Goal: Task Accomplishment & Management: Use online tool/utility

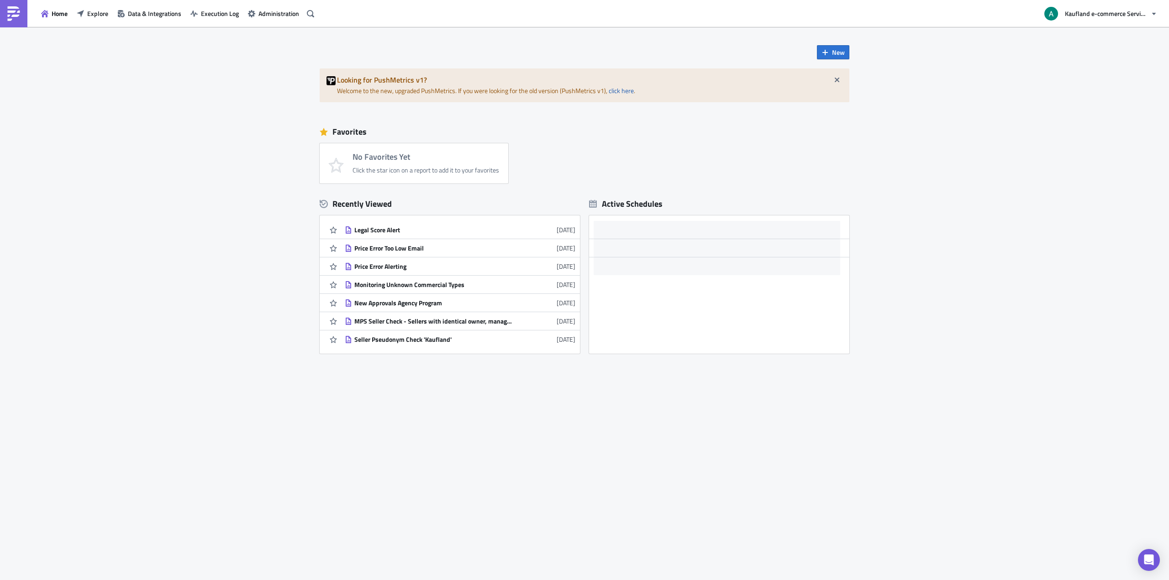
click at [183, 164] on div "New Looking for PushMetrics v1? Welcome to the new, upgraded PushMetrics. If yo…" at bounding box center [584, 303] width 1169 height 553
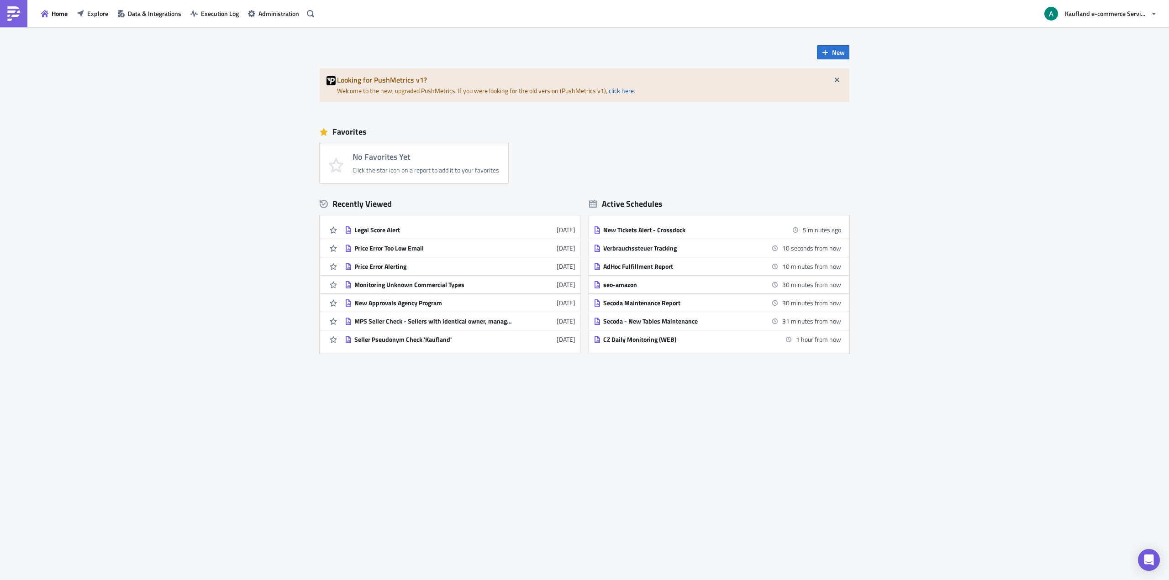
click at [493, 528] on div "New Looking for PushMetrics v1? Welcome to the new, upgraded PushMetrics. If yo…" at bounding box center [584, 303] width 1169 height 553
click at [273, 223] on div "New Looking for PushMetrics v1? Welcome to the new, upgraded PushMetrics. If yo…" at bounding box center [584, 303] width 1169 height 553
click at [309, 12] on icon "button" at bounding box center [310, 13] width 7 height 7
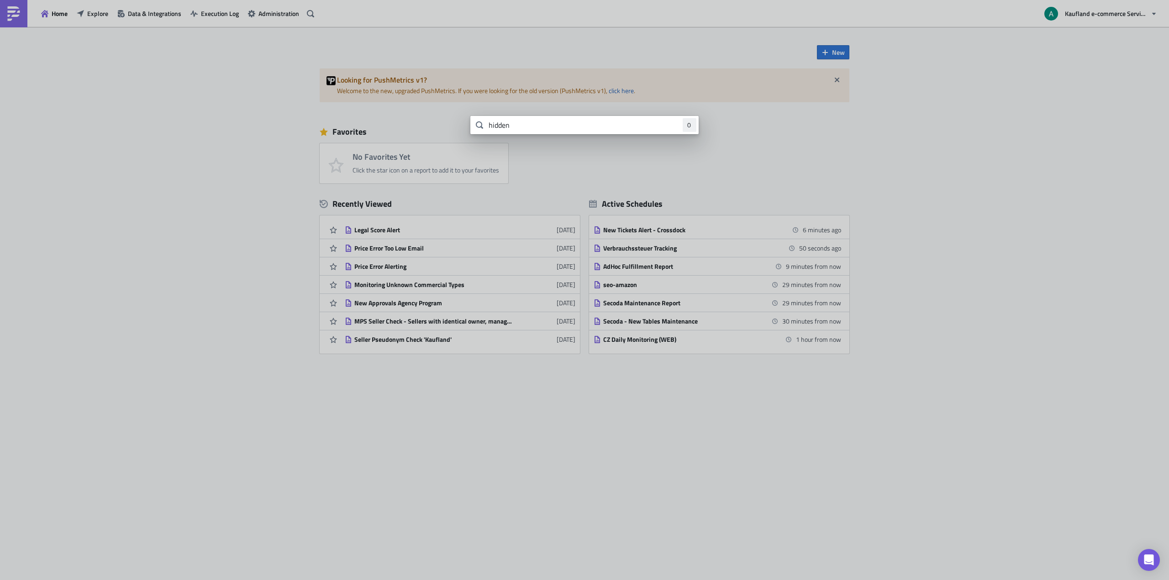
type input "hidden"
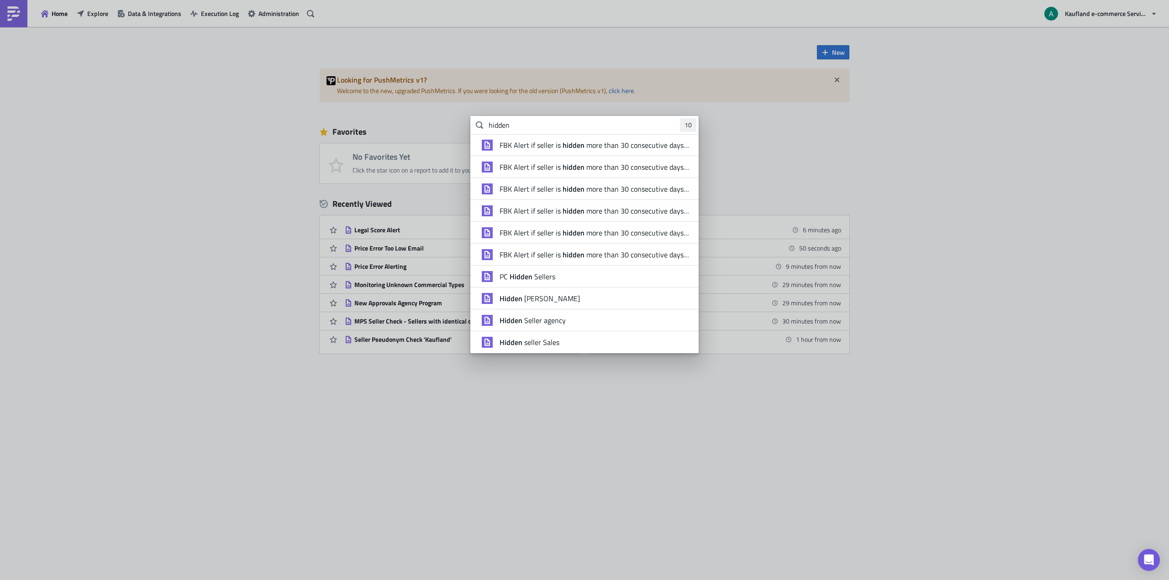
click at [555, 300] on span "Hidden [PERSON_NAME]" at bounding box center [540, 298] width 80 height 9
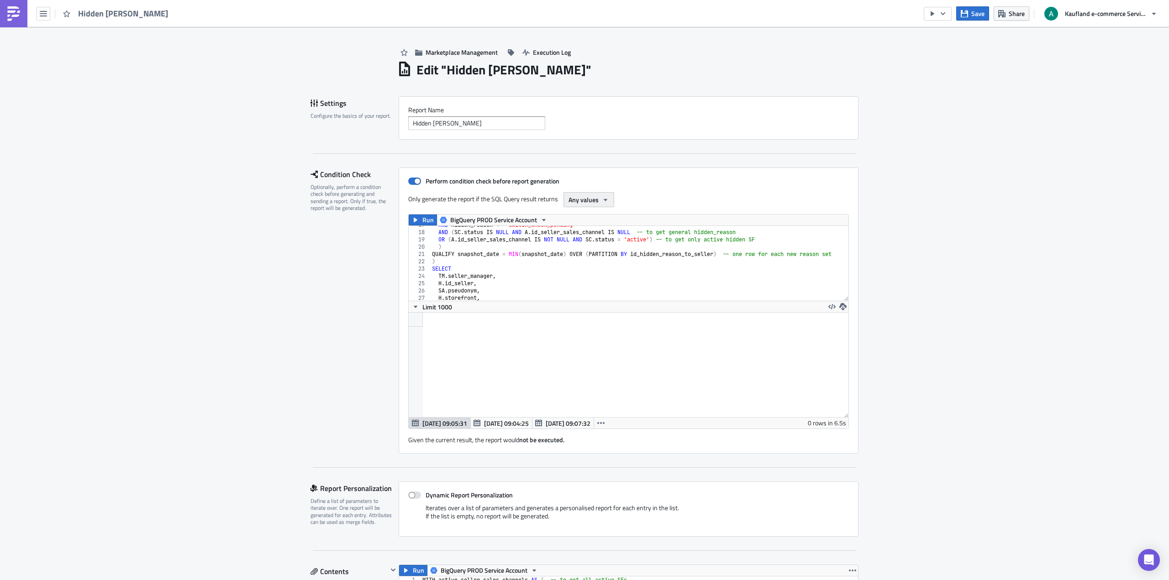
click at [594, 200] on span "Any values" at bounding box center [583, 200] width 30 height 10
click at [661, 189] on div "Perform condition check before report generation Only generate the report if th…" at bounding box center [629, 311] width 460 height 286
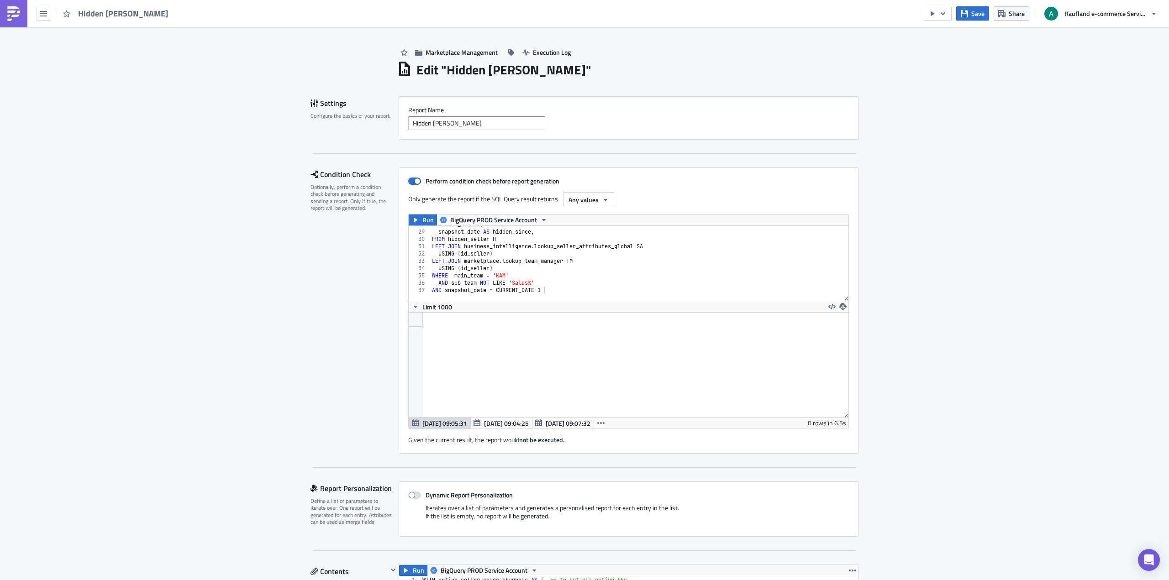
click at [463, 329] on div at bounding box center [629, 365] width 440 height 105
click at [417, 220] on button "Run" at bounding box center [423, 220] width 28 height 11
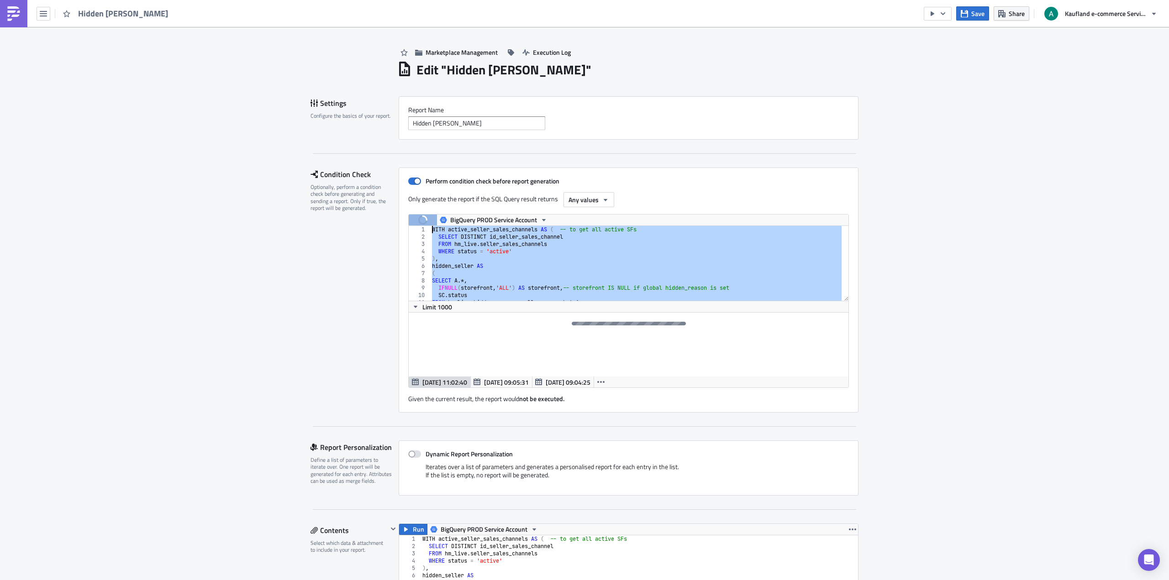
drag, startPoint x: 552, startPoint y: 290, endPoint x: 415, endPoint y: 203, distance: 162.4
click at [415, 203] on div "Perform condition check before report generation Only generate the report if th…" at bounding box center [629, 290] width 460 height 245
type textarea "WITH active_seller_sales_channels AS ( -- to get all active SFs SELECT DISTINCT…"
click at [496, 334] on div at bounding box center [629, 345] width 440 height 64
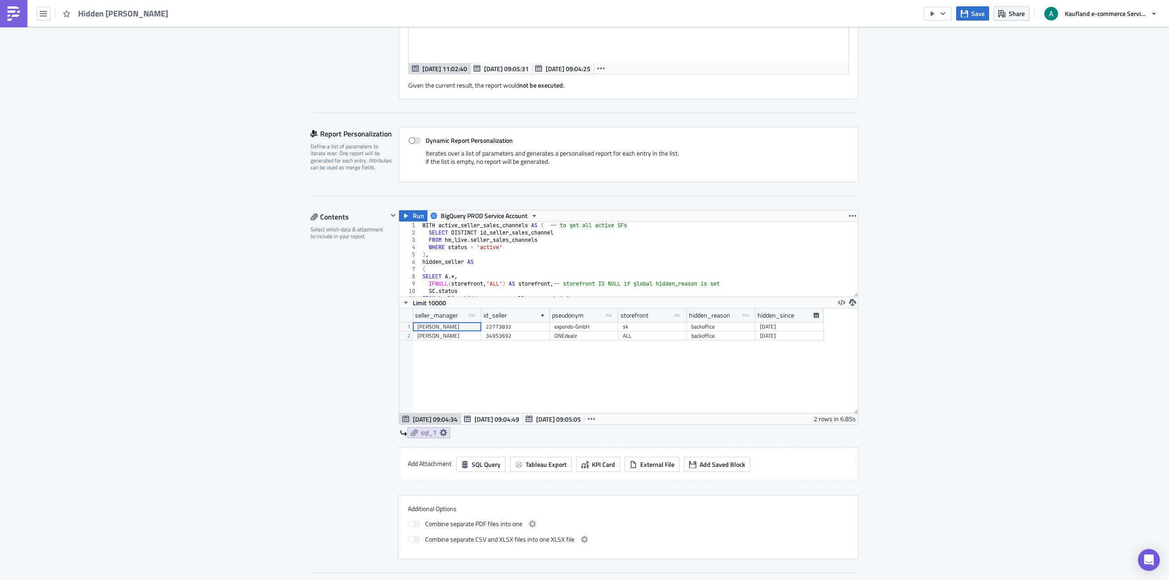
scroll to position [320, 0]
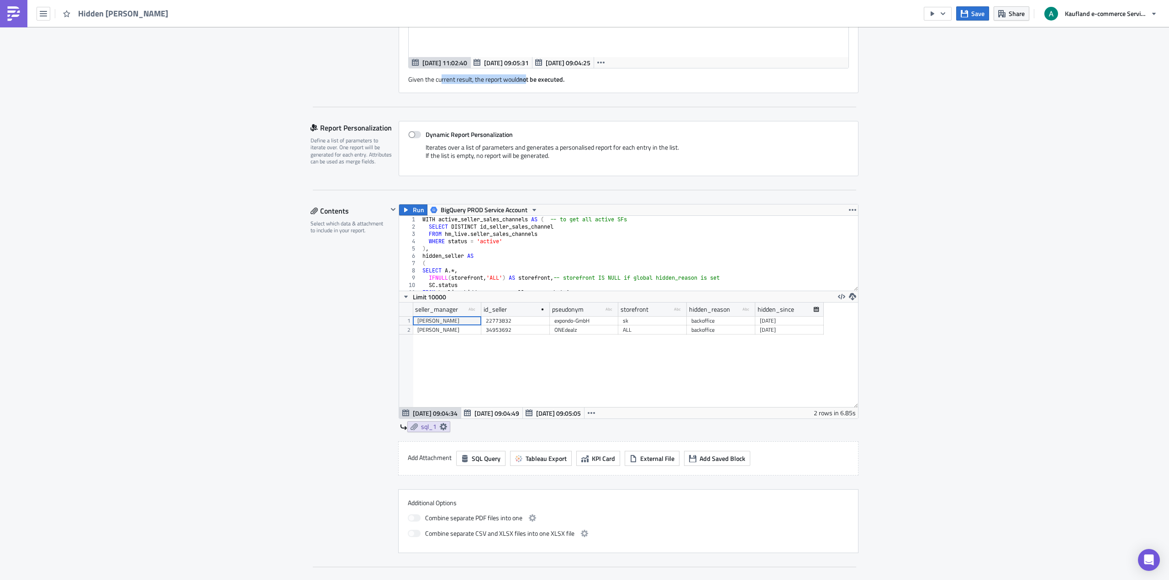
drag, startPoint x: 437, startPoint y: 82, endPoint x: 521, endPoint y: 81, distance: 84.5
click at [521, 81] on div "Given the current result, the report would not be executed." at bounding box center [628, 75] width 441 height 15
click at [521, 81] on strong "not be executed." at bounding box center [541, 79] width 45 height 10
click at [543, 81] on strong "not be executed." at bounding box center [541, 79] width 45 height 10
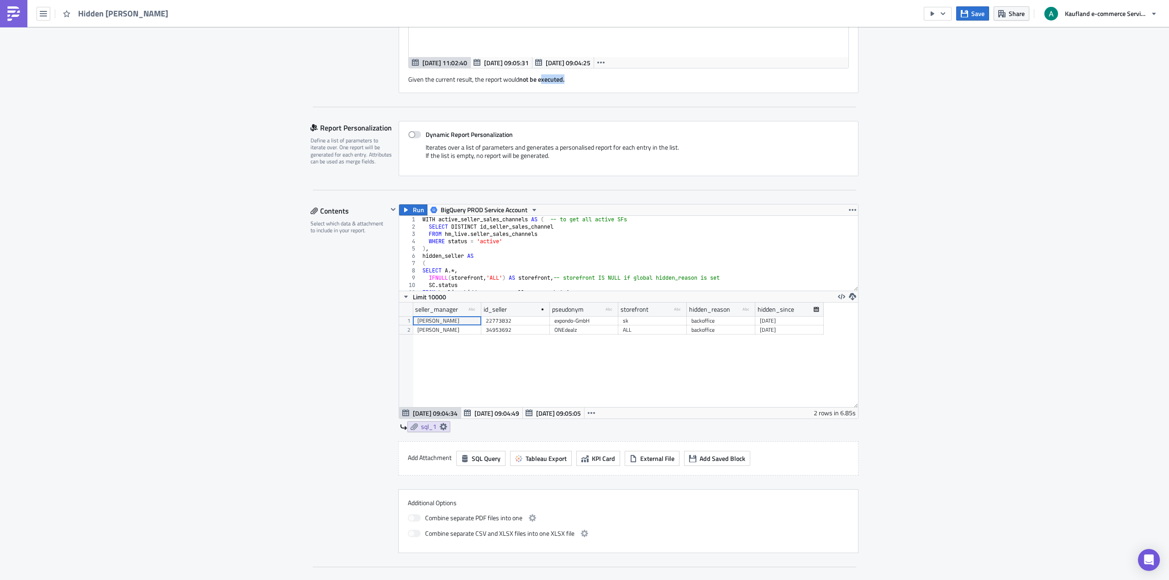
scroll to position [0, 0]
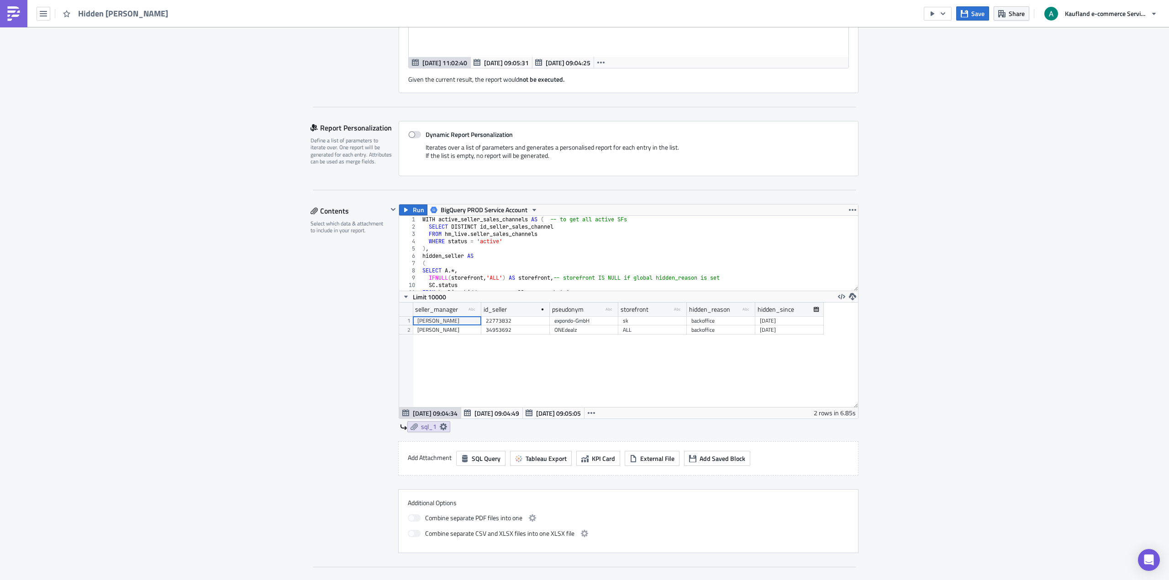
scroll to position [639, 0]
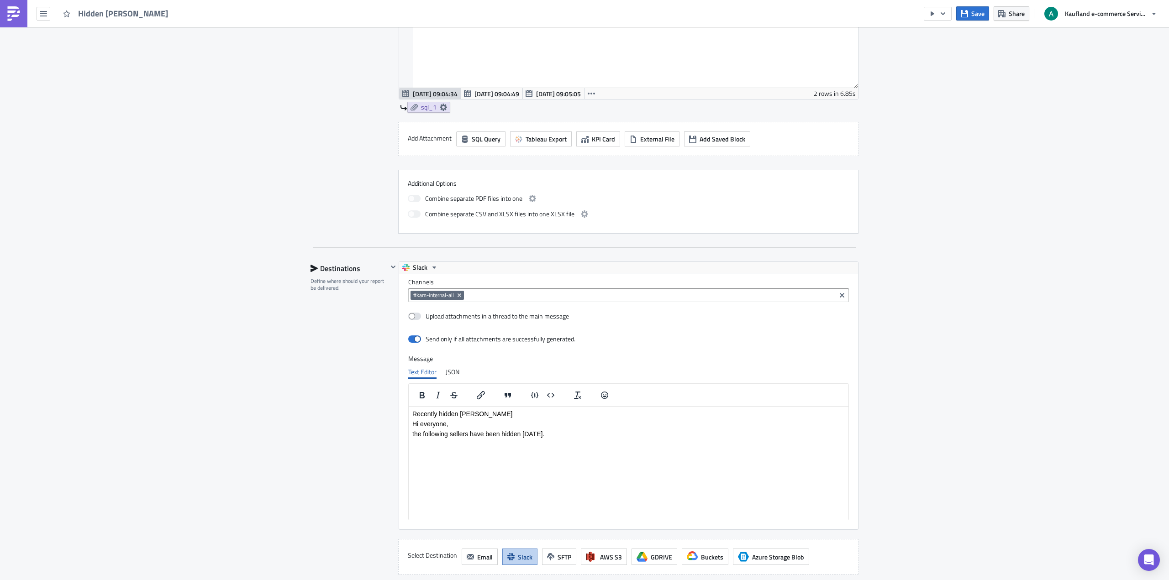
drag, startPoint x: 1007, startPoint y: 223, endPoint x: 1011, endPoint y: 214, distance: 10.3
click at [1011, 214] on div "Marketplace Management Execution Log Edit " Hidden [PERSON_NAME] " Settings Con…" at bounding box center [584, 66] width 1169 height 1356
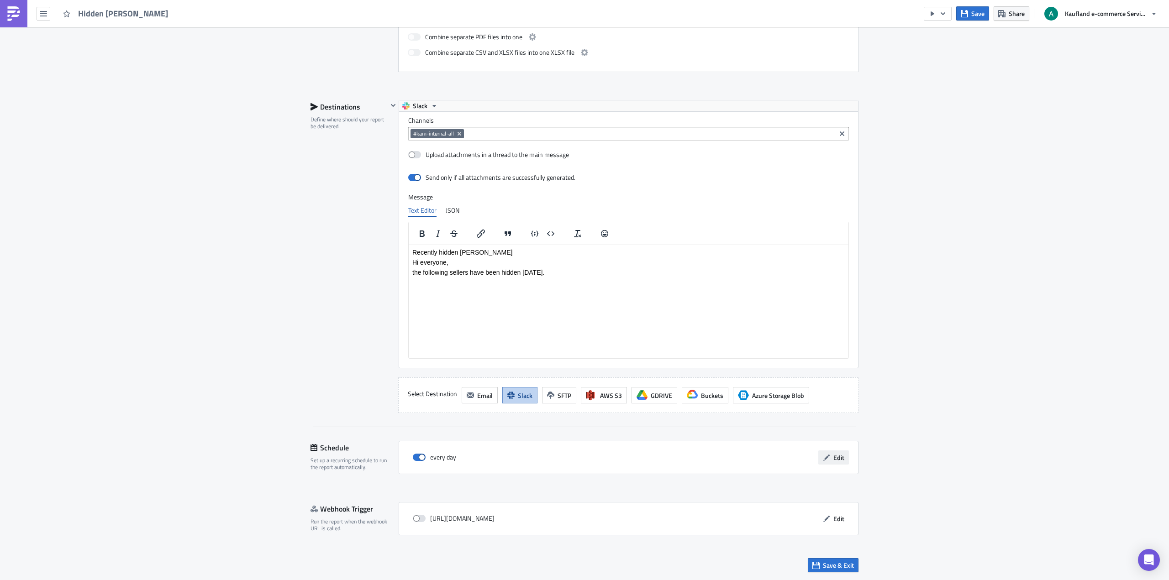
click at [840, 458] on span "Edit" at bounding box center [838, 458] width 11 height 10
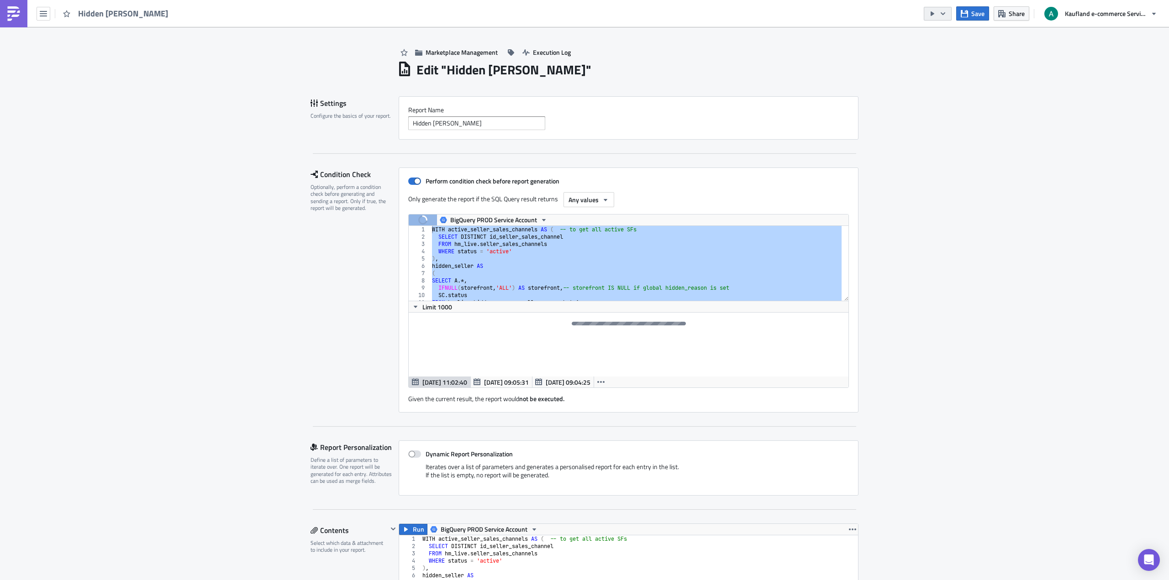
click at [944, 15] on icon "button" at bounding box center [942, 13] width 7 height 7
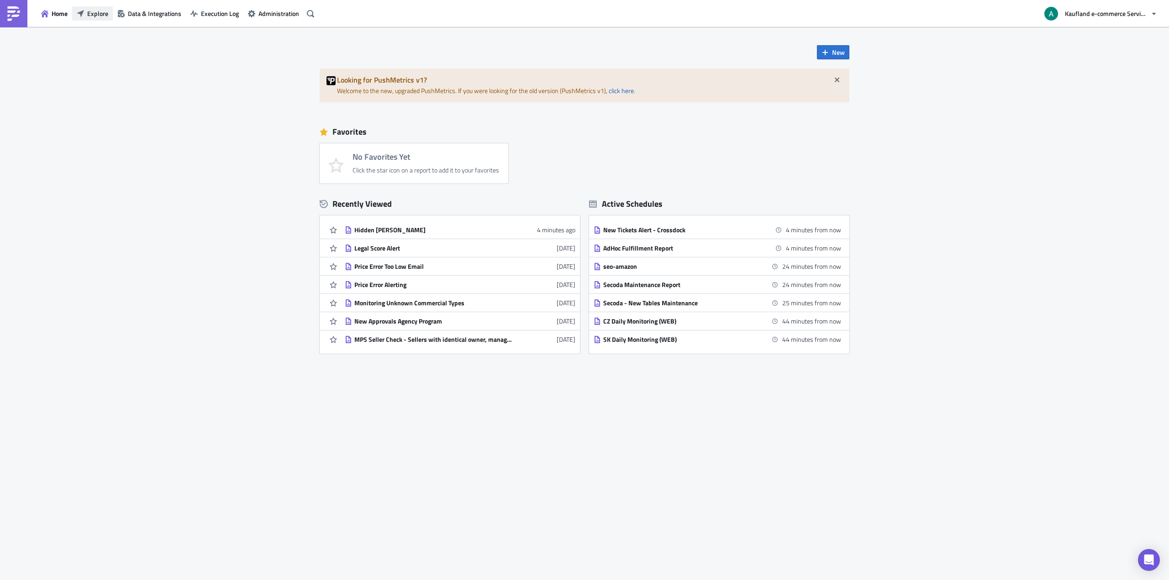
click at [103, 11] on span "Explore" at bounding box center [97, 14] width 21 height 10
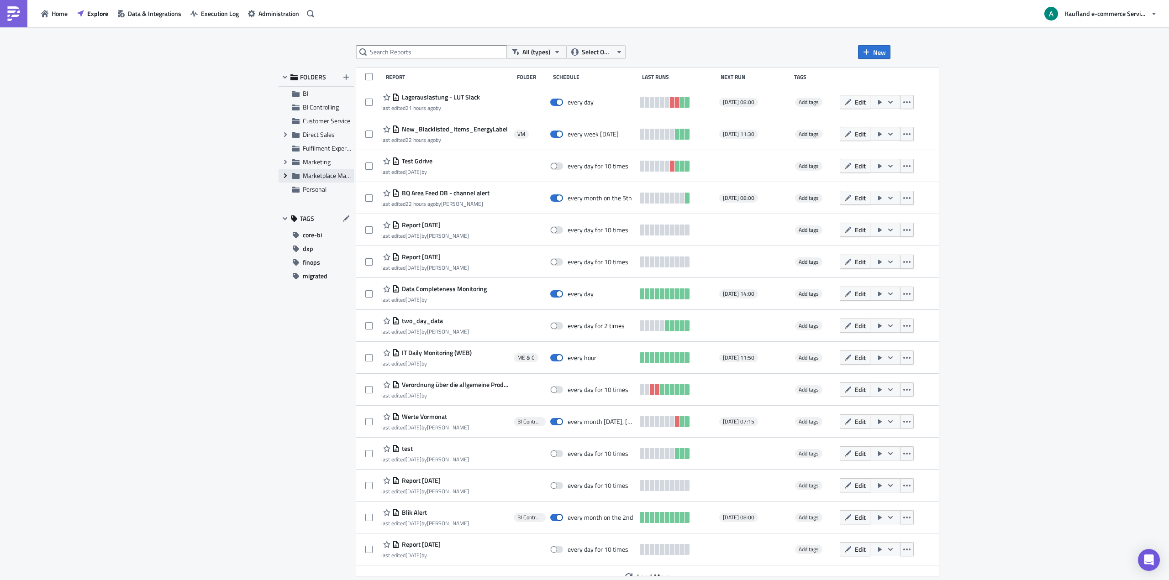
click at [284, 178] on icon "Expand group" at bounding box center [285, 175] width 7 height 7
click at [316, 179] on span "Marketplace Management" at bounding box center [338, 176] width 71 height 10
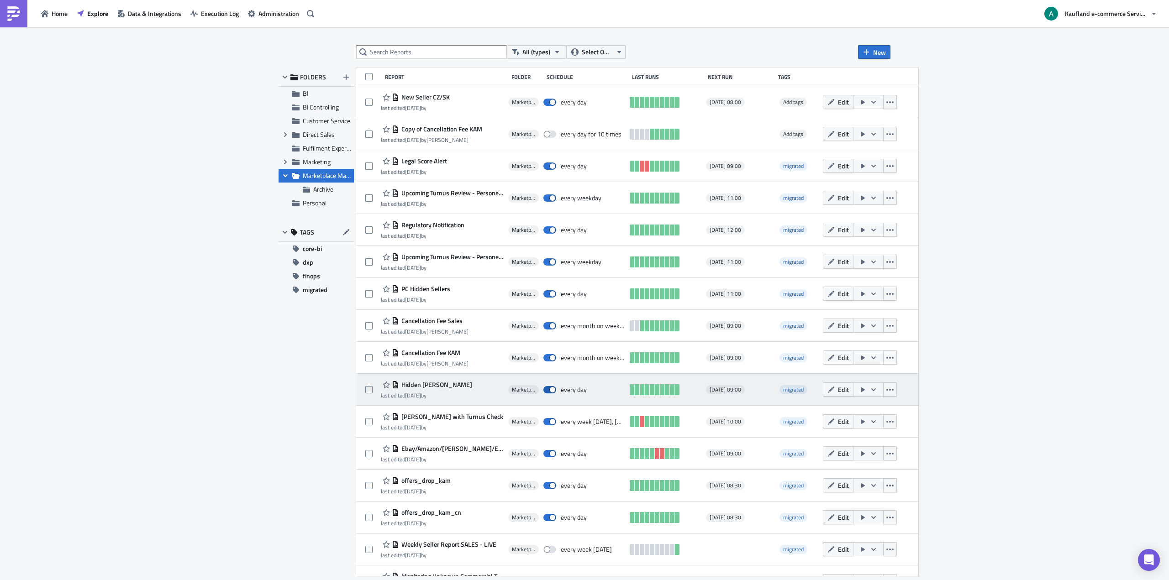
click at [551, 390] on span at bounding box center [549, 389] width 13 height 7
click at [551, 390] on input "checkbox" at bounding box center [548, 390] width 6 height 6
checkbox input "false"
click at [894, 389] on icon "button" at bounding box center [889, 389] width 7 height 7
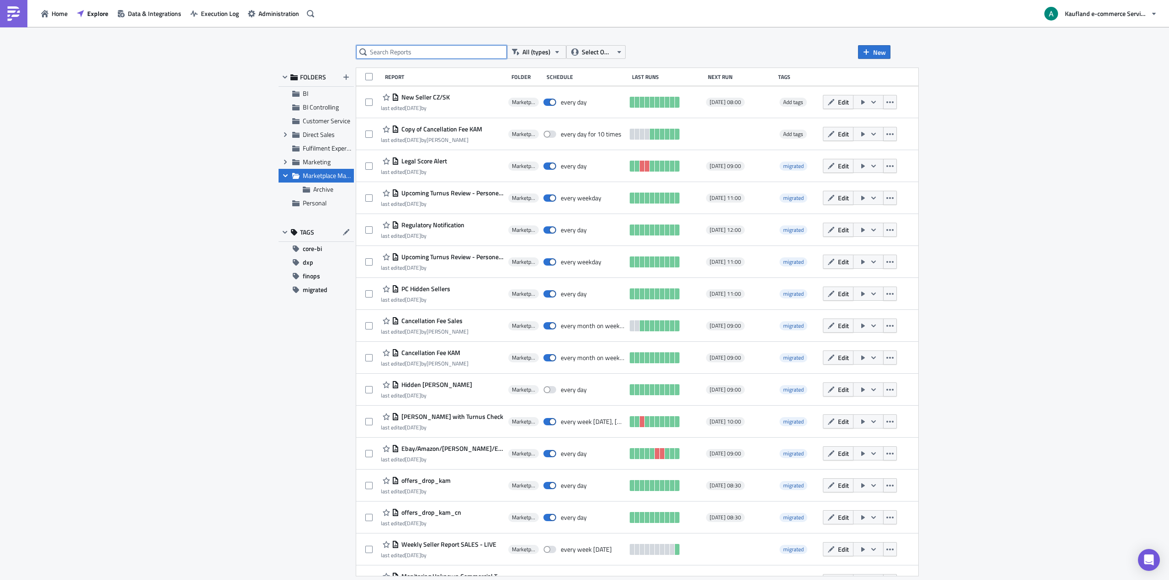
click at [428, 56] on input "text" at bounding box center [431, 52] width 151 height 14
type input "i"
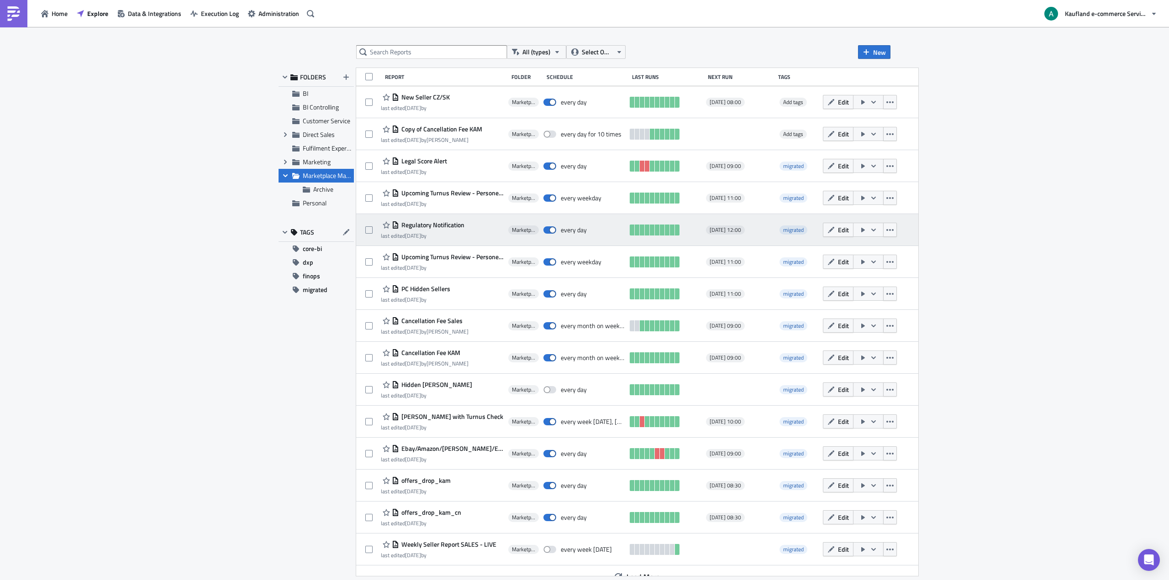
click at [453, 223] on span "Regulatory Notification" at bounding box center [431, 225] width 65 height 8
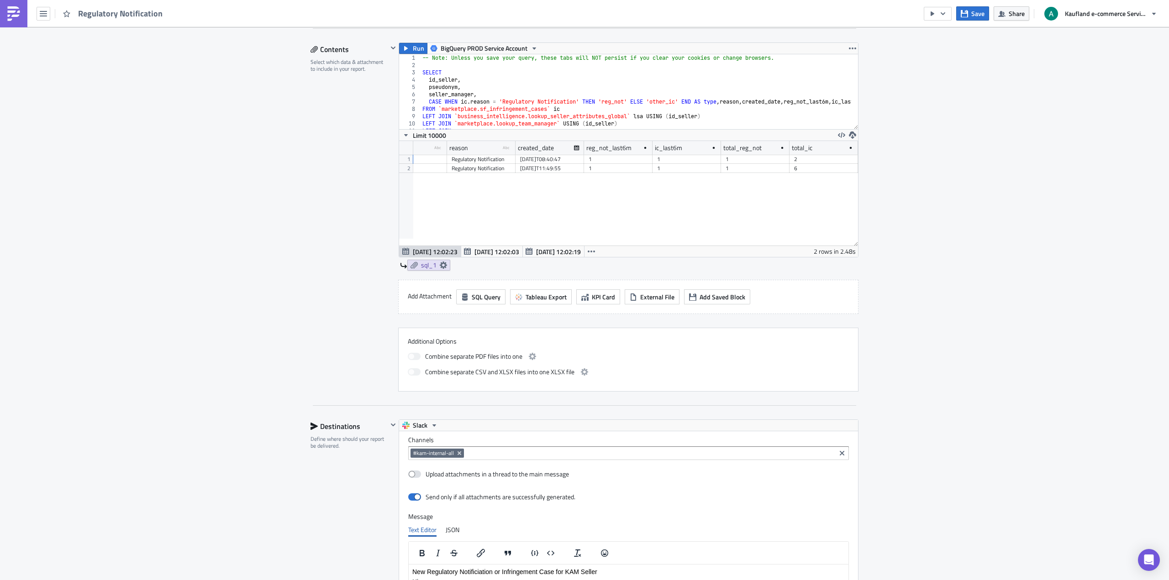
click at [733, 159] on div "1" at bounding box center [755, 159] width 59 height 9
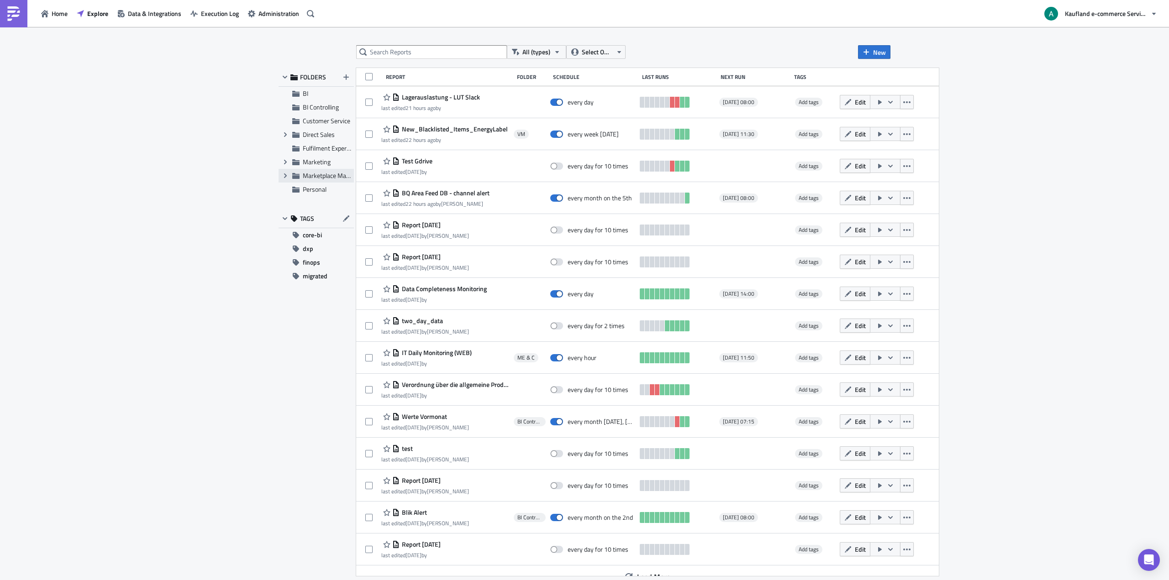
click at [320, 175] on span "Marketplace Management" at bounding box center [338, 176] width 71 height 10
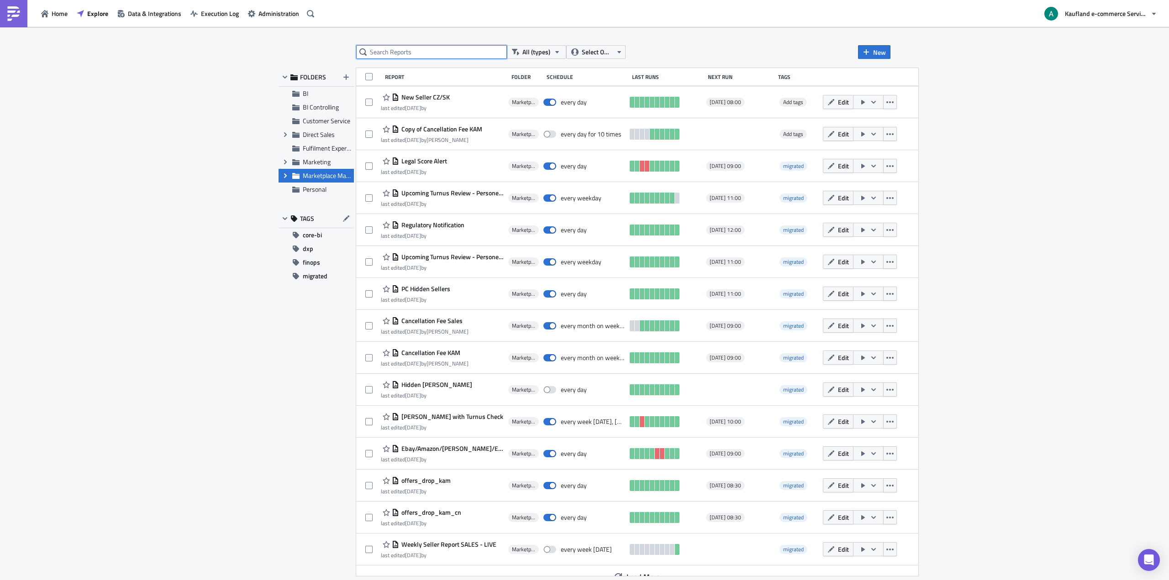
click at [419, 49] on input "text" at bounding box center [431, 52] width 151 height 14
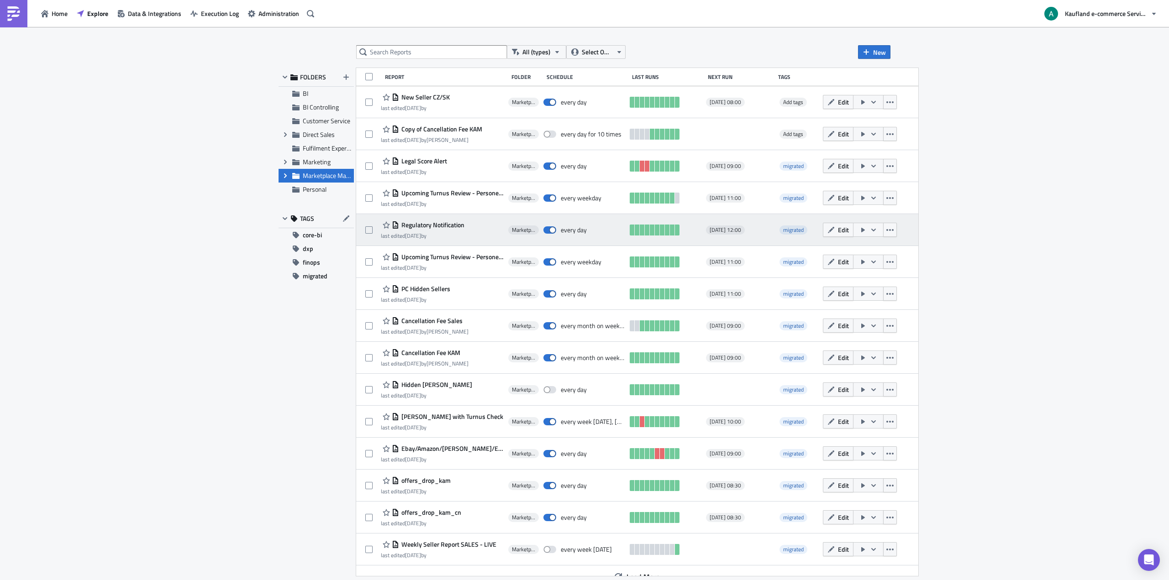
click at [472, 225] on div "Regulatory Notification last edited [DATE] by" at bounding box center [442, 230] width 123 height 18
click at [553, 232] on span at bounding box center [549, 229] width 13 height 7
click at [551, 232] on input "checkbox" at bounding box center [548, 230] width 6 height 6
checkbox input "false"
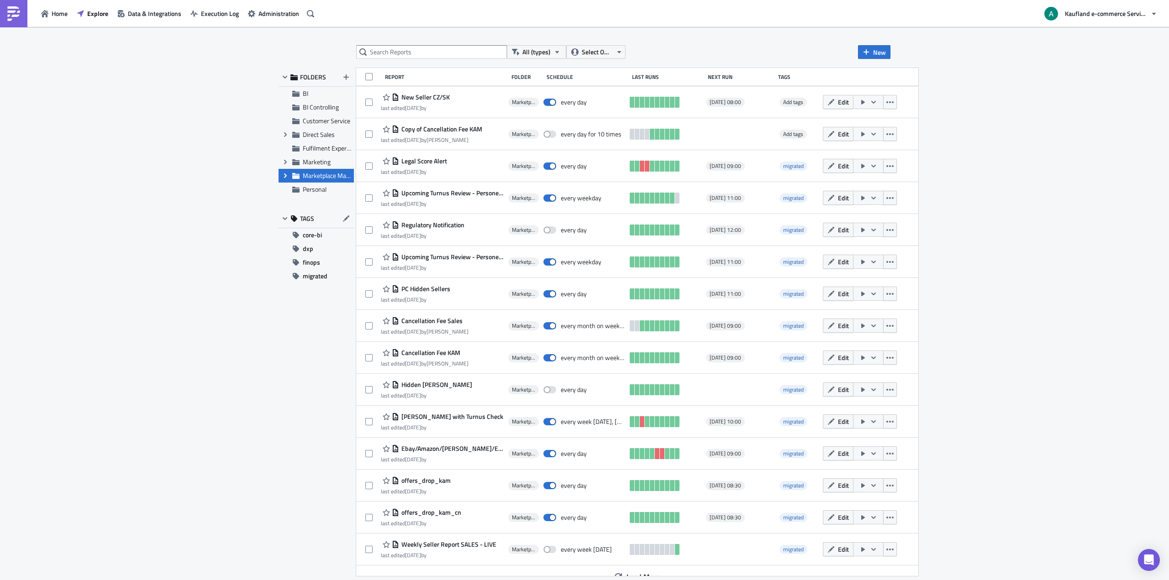
click at [451, 227] on span "Regulatory Notification" at bounding box center [431, 225] width 65 height 8
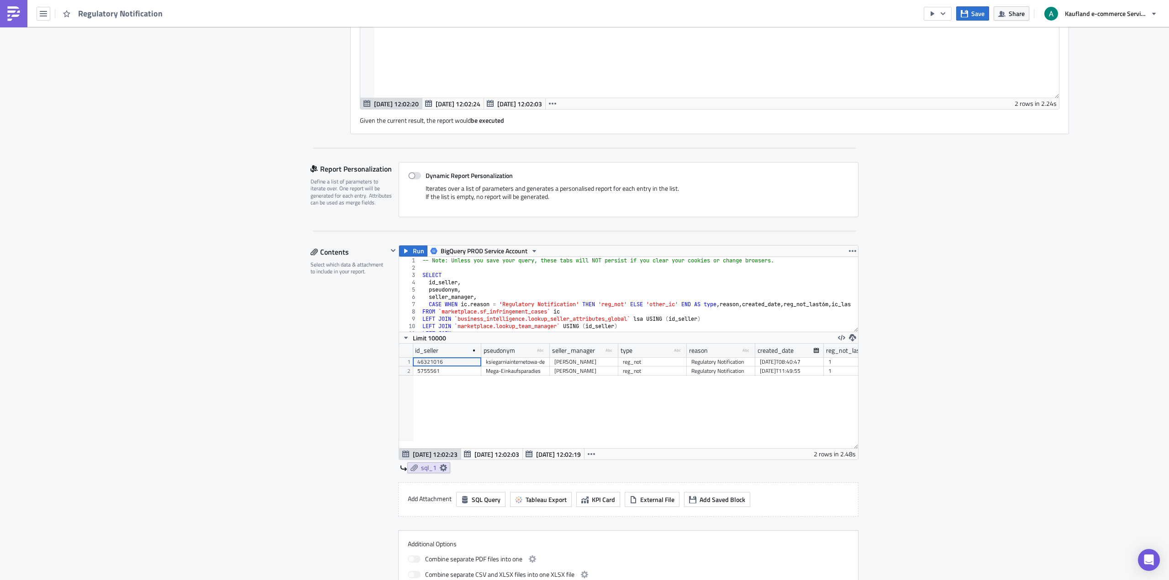
click at [451, 363] on div "46321016" at bounding box center [446, 362] width 59 height 9
click at [1016, 296] on div "Marketplace Management Execution Log Edit " Regulatory Notification " Settings …" at bounding box center [584, 405] width 1169 height 1397
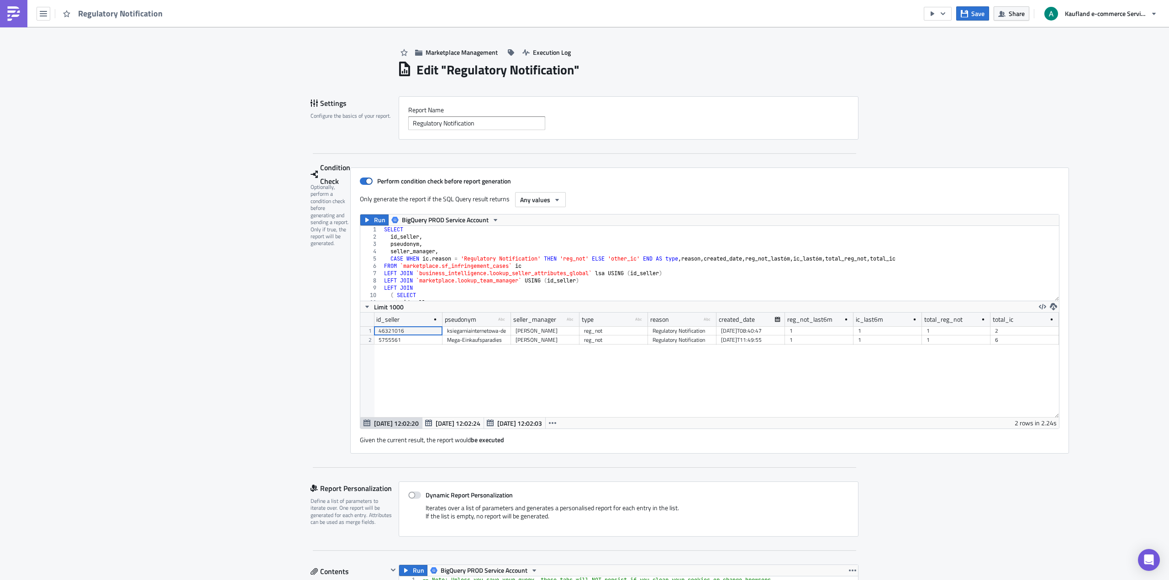
drag, startPoint x: 340, startPoint y: 275, endPoint x: 346, endPoint y: 268, distance: 9.1
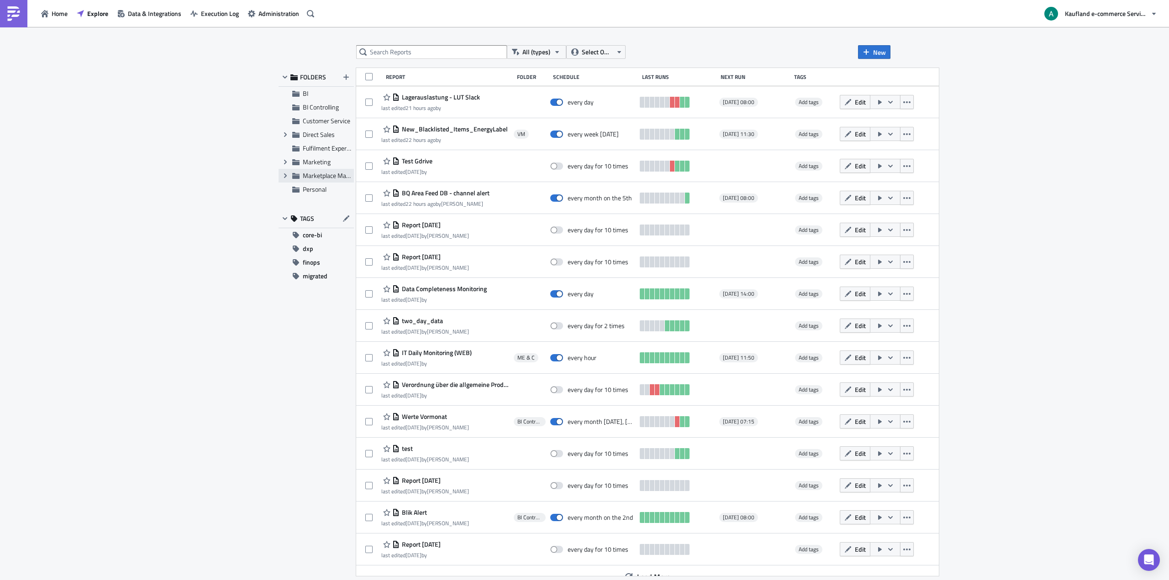
click at [315, 174] on span "Marketplace Management" at bounding box center [338, 176] width 71 height 10
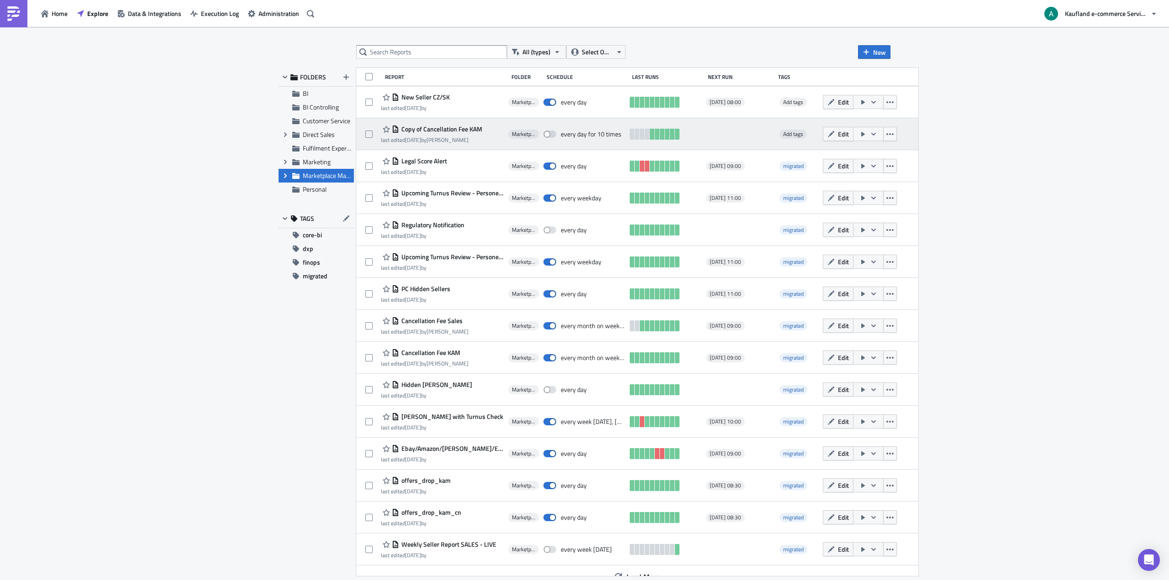
drag, startPoint x: 372, startPoint y: 134, endPoint x: 445, endPoint y: 135, distance: 72.6
click at [444, 135] on div "Copy of Cancellation Fee KAM last edited [DATE] by [PERSON_NAME] Marketplace Ma…" at bounding box center [637, 134] width 562 height 32
click at [897, 132] on button "button" at bounding box center [890, 134] width 14 height 14
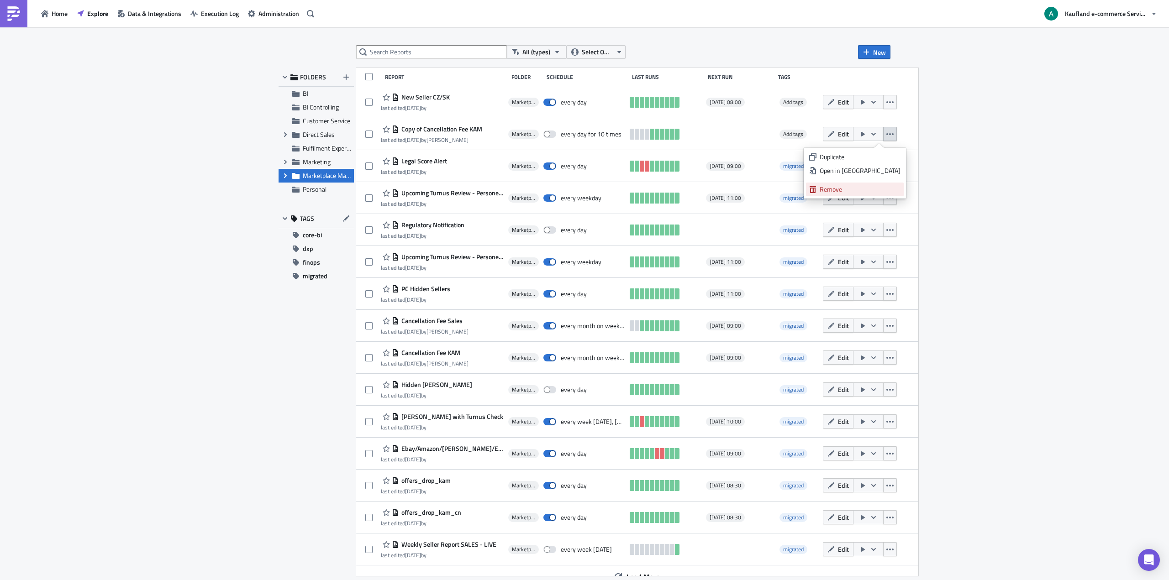
click at [850, 190] on div "Remove" at bounding box center [860, 189] width 81 height 9
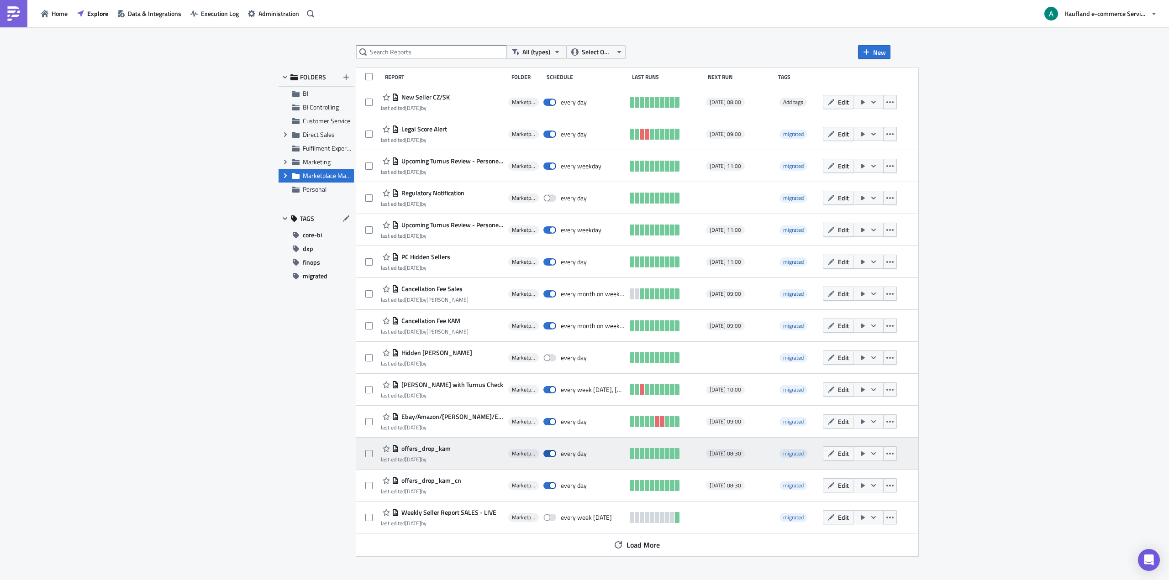
click at [549, 452] on span at bounding box center [549, 453] width 13 height 7
click at [549, 452] on input "checkbox" at bounding box center [548, 454] width 6 height 6
checkbox input "false"
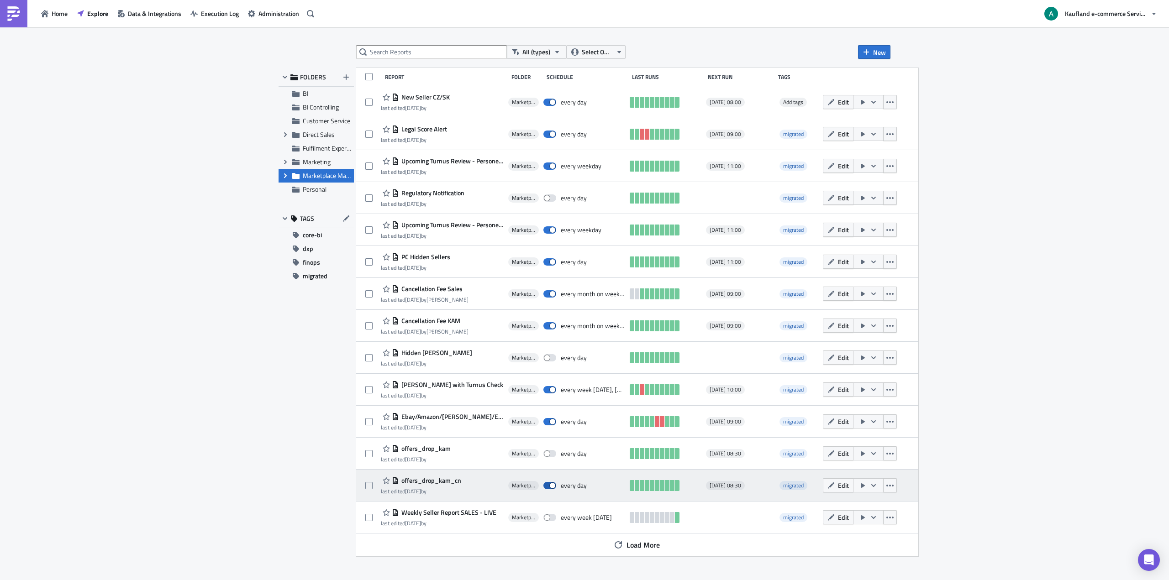
click at [552, 484] on span at bounding box center [549, 485] width 13 height 7
click at [551, 484] on input "checkbox" at bounding box center [548, 486] width 6 height 6
checkbox input "false"
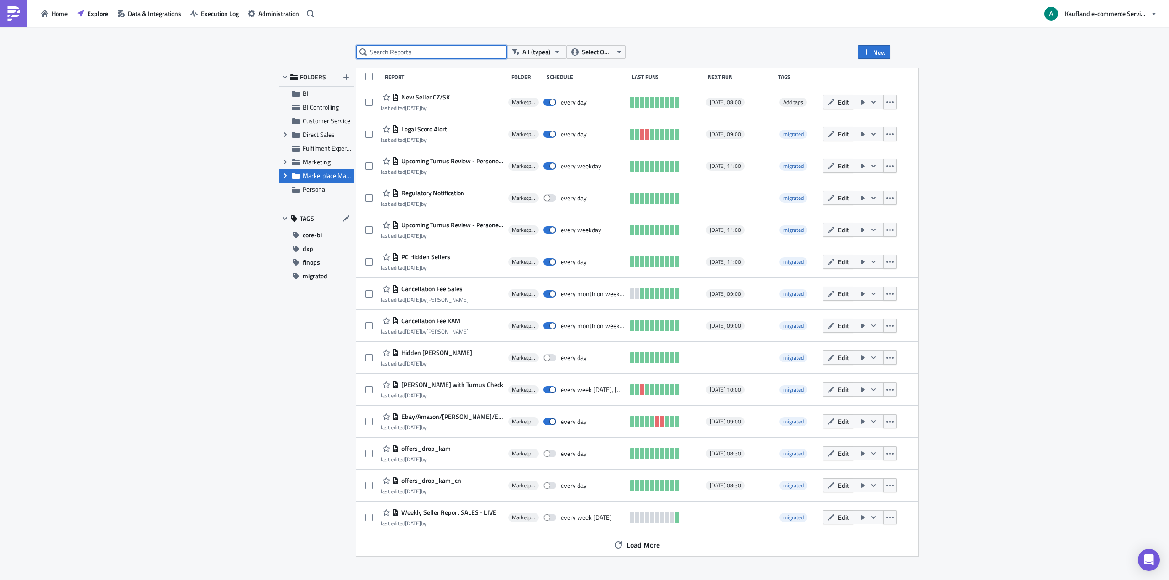
click at [444, 51] on input "text" at bounding box center [431, 52] width 151 height 14
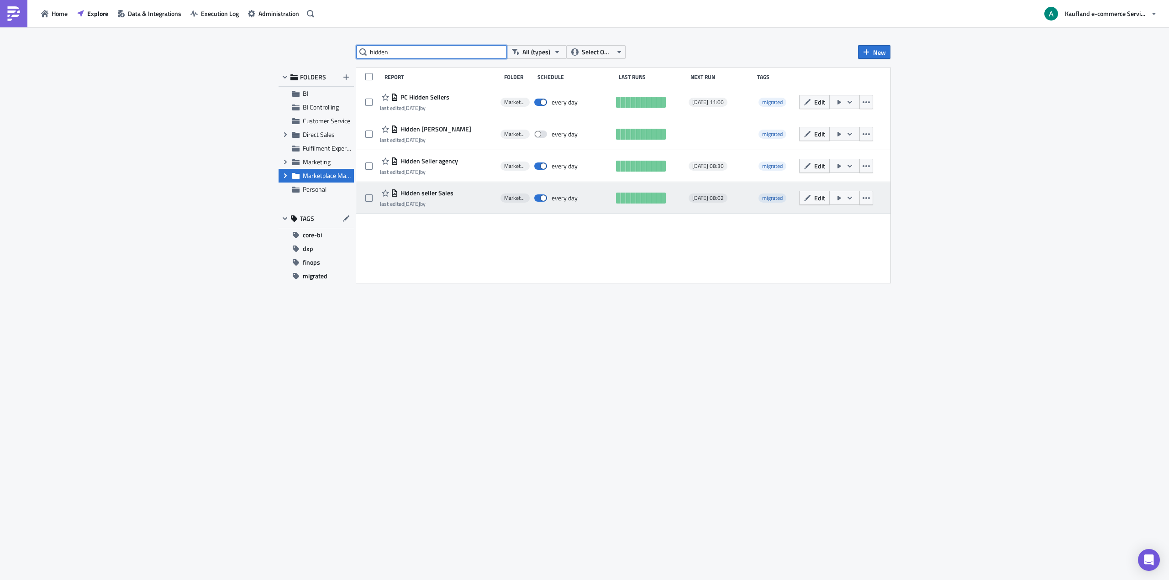
type input "hidden"
click at [445, 195] on span "Hidden seller Sales" at bounding box center [425, 193] width 55 height 8
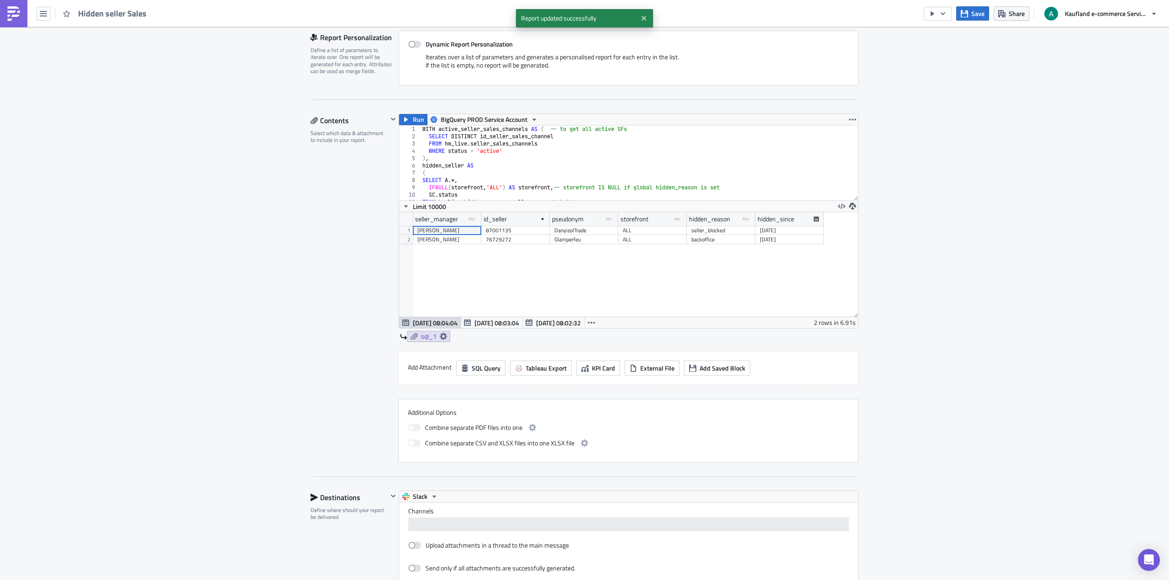
scroll to position [105, 459]
click at [530, 262] on div "seller_manager type-text Created with Sketch. id_seller pseudonym type-text Cre…" at bounding box center [628, 264] width 459 height 105
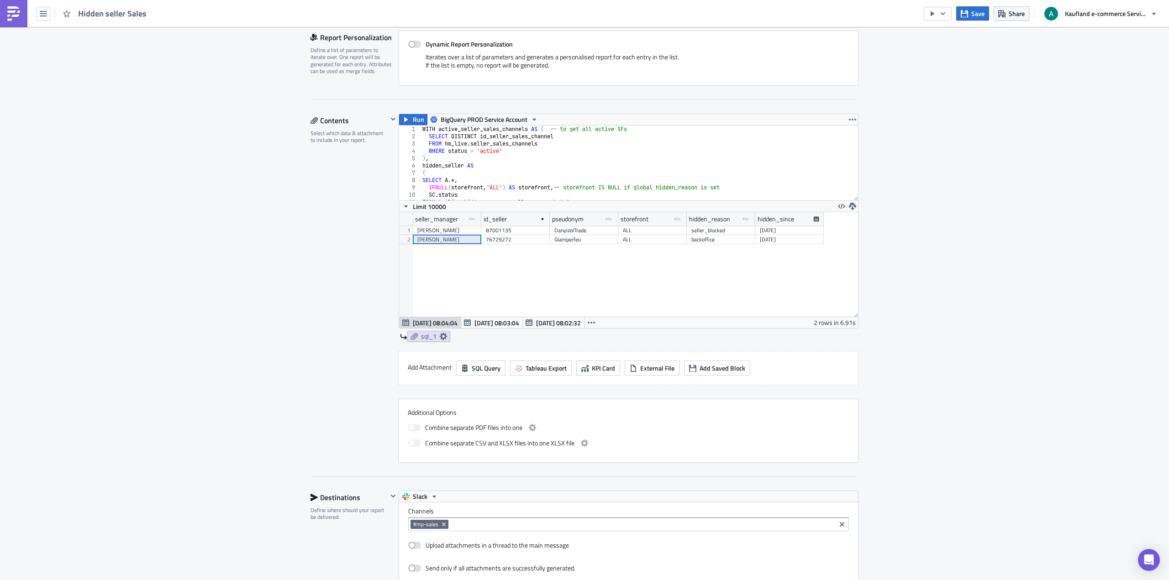
click at [444, 241] on div "[PERSON_NAME]" at bounding box center [446, 239] width 59 height 9
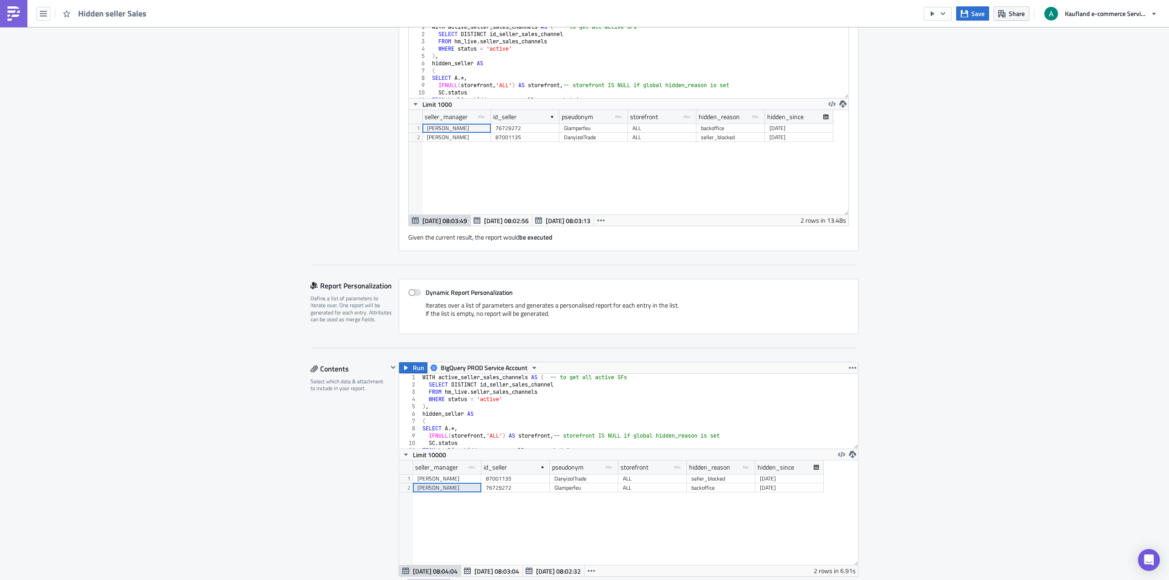
scroll to position [522, 0]
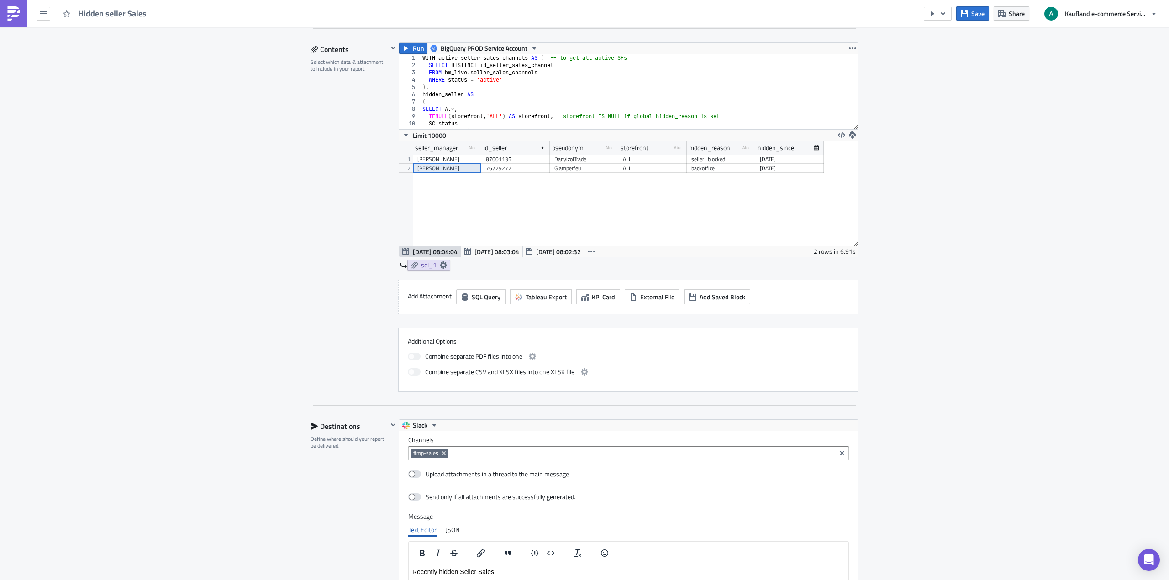
click at [721, 158] on div "seller_blocked" at bounding box center [720, 159] width 59 height 9
click at [496, 158] on div "87001135" at bounding box center [515, 159] width 59 height 9
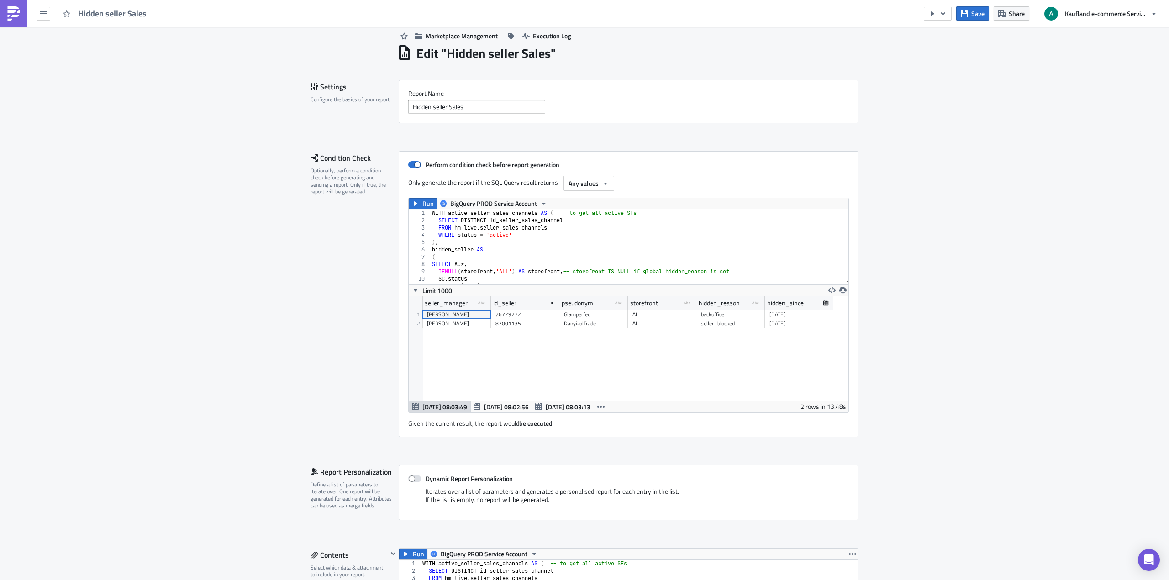
scroll to position [0, 0]
